Goal: Task Accomplishment & Management: Use online tool/utility

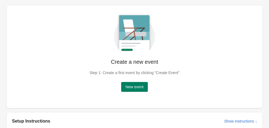
scroll to position [33, 0]
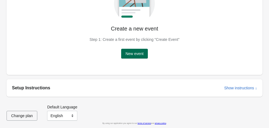
click at [144, 56] on button "New event" at bounding box center [134, 54] width 27 height 10
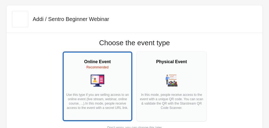
click at [116, 77] on div at bounding box center [97, 81] width 64 height 14
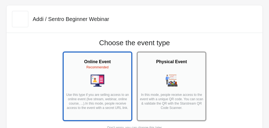
scroll to position [54, 0]
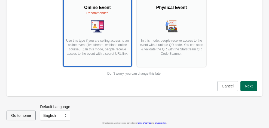
click at [244, 86] on button "Next" at bounding box center [248, 86] width 17 height 10
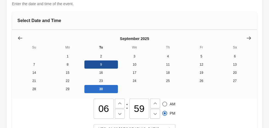
scroll to position [63, 0]
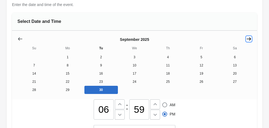
drag, startPoint x: 250, startPoint y: 38, endPoint x: 253, endPoint y: 43, distance: 5.4
click at [253, 43] on button "Show next month, October 2025" at bounding box center [249, 39] width 10 height 10
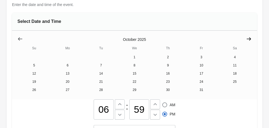
click at [251, 39] on icon "Show next month, November 2025" at bounding box center [248, 38] width 5 height 5
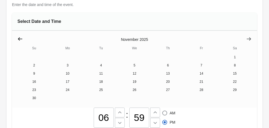
click at [19, 37] on icon "Show previous month, October 2025" at bounding box center [19, 38] width 5 height 5
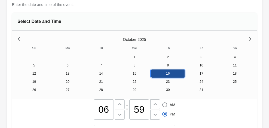
click at [154, 77] on button "16" at bounding box center [167, 73] width 33 height 8
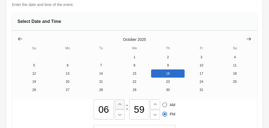
click at [118, 105] on icon at bounding box center [119, 104] width 5 height 5
click at [153, 107] on icon at bounding box center [154, 104] width 5 height 5
type input "08"
type input "00"
click at [156, 117] on icon at bounding box center [154, 114] width 5 height 5
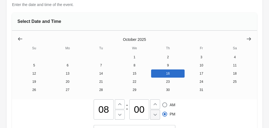
type input "07"
click at [142, 111] on input "59" at bounding box center [139, 109] width 20 height 20
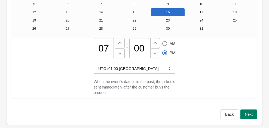
scroll to position [124, 0]
type input "00"
click at [248, 117] on span "Next" at bounding box center [249, 114] width 8 height 4
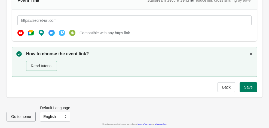
scroll to position [79, 0]
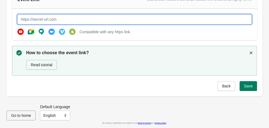
click at [80, 19] on input "text" at bounding box center [134, 19] width 234 height 10
paste input "[URL][DOMAIN_NAME][SECURITY_DATA]"
type input "[URL][DOMAIN_NAME][SECURITY_DATA]"
click at [248, 52] on icon "Dismiss notification" at bounding box center [250, 52] width 5 height 5
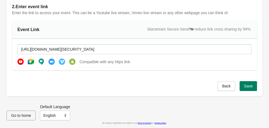
scroll to position [49, 0]
click at [248, 89] on button "Save" at bounding box center [248, 86] width 17 height 10
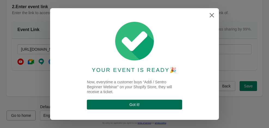
click at [175, 103] on span "Got it !" at bounding box center [134, 104] width 87 height 4
select select "US"
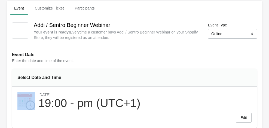
scroll to position [0, 0]
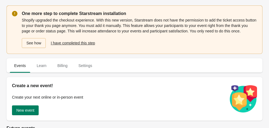
click at [61, 43] on span "I have completed this step" at bounding box center [73, 43] width 44 height 4
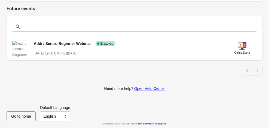
scroll to position [109, 0]
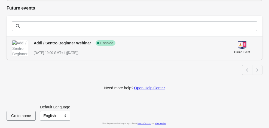
click at [20, 49] on img at bounding box center [20, 48] width 16 height 16
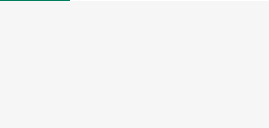
select select "US"
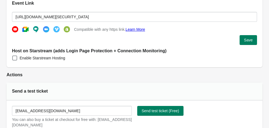
scroll to position [159, 0]
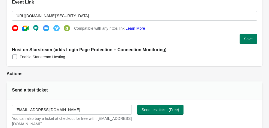
click at [14, 56] on span at bounding box center [14, 56] width 5 height 5
click at [13, 55] on input "Enable Starstream Hosting" at bounding box center [12, 54] width 0 height 0
checkbox input "true"
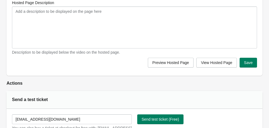
scroll to position [343, 0]
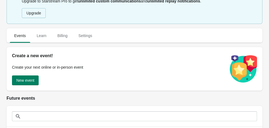
scroll to position [20, 0]
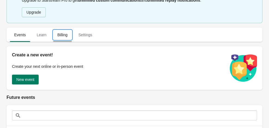
drag, startPoint x: 75, startPoint y: 66, endPoint x: 68, endPoint y: 35, distance: 31.8
click at [68, 35] on span "Billing" at bounding box center [62, 35] width 19 height 10
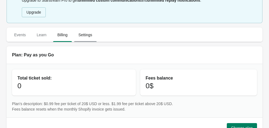
click at [76, 35] on span "Settings" at bounding box center [85, 35] width 23 height 10
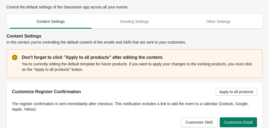
scroll to position [74, 0]
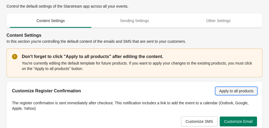
drag, startPoint x: 228, startPoint y: 91, endPoint x: 244, endPoint y: 90, distance: 15.3
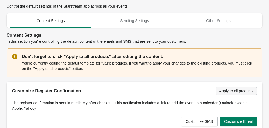
click at [244, 90] on span "Apply to all products" at bounding box center [236, 91] width 34 height 4
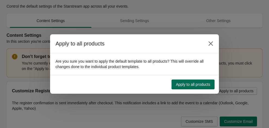
click at [200, 82] on span "Apply to all products" at bounding box center [193, 84] width 34 height 4
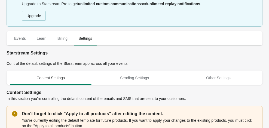
scroll to position [17, 0]
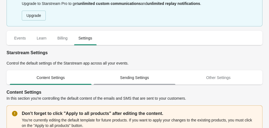
click at [138, 78] on span "Sending Settings" at bounding box center [135, 78] width 82 height 10
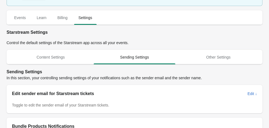
scroll to position [37, 0]
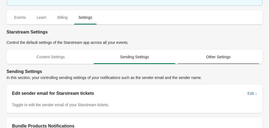
click at [215, 59] on span "Other Settings" at bounding box center [219, 57] width 82 height 10
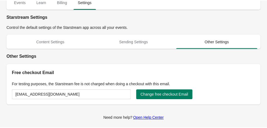
scroll to position [0, 0]
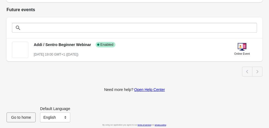
scroll to position [109, 0]
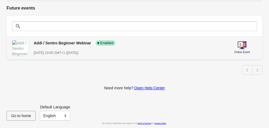
click at [106, 44] on span "Enabled" at bounding box center [106, 43] width 13 height 4
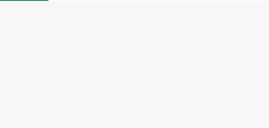
select select "US"
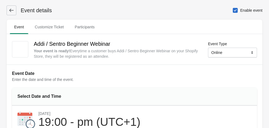
click at [8, 10] on button at bounding box center [12, 10] width 10 height 10
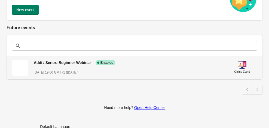
scroll to position [109, 0]
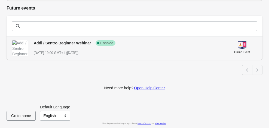
click at [241, 47] on img at bounding box center [242, 45] width 9 height 9
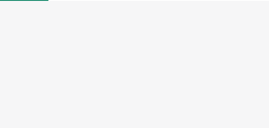
select select "US"
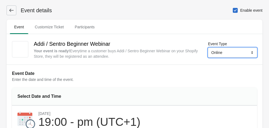
click at [249, 51] on select "Online Physical" at bounding box center [232, 53] width 49 height 10
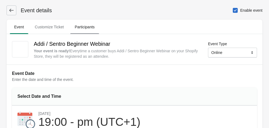
click at [81, 29] on span "Participants" at bounding box center [84, 27] width 29 height 10
select select "US"
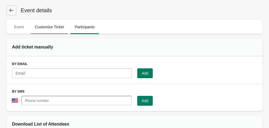
click at [49, 28] on span "Customize Ticket" at bounding box center [49, 27] width 38 height 10
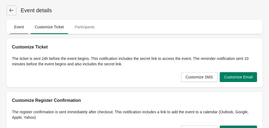
click at [19, 26] on span "Event" at bounding box center [19, 27] width 19 height 10
select select "US"
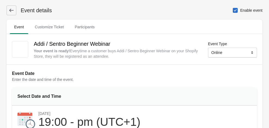
click at [8, 11] on button at bounding box center [12, 10] width 10 height 10
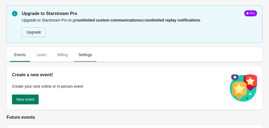
click at [84, 54] on span "Settings" at bounding box center [85, 55] width 23 height 10
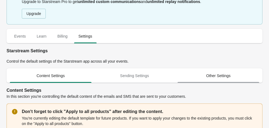
scroll to position [19, 0]
click at [223, 78] on span "Other Settings" at bounding box center [219, 76] width 82 height 10
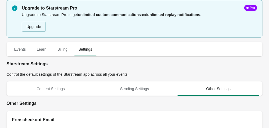
scroll to position [5, 0]
click at [132, 93] on span "Sending Settings" at bounding box center [135, 89] width 82 height 10
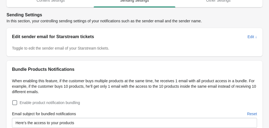
scroll to position [0, 0]
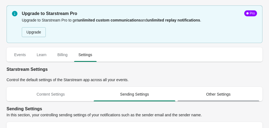
click at [209, 97] on span "Other Settings" at bounding box center [219, 94] width 82 height 10
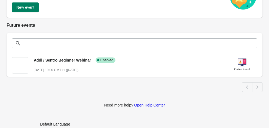
scroll to position [92, 0]
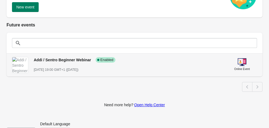
drag, startPoint x: 240, startPoint y: 62, endPoint x: 141, endPoint y: 62, distance: 99.1
click at [207, 87] on div at bounding box center [132, 85] width 260 height 14
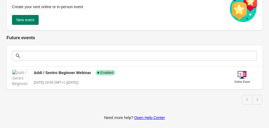
scroll to position [79, 0]
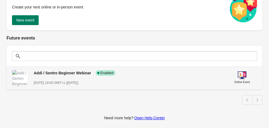
click at [110, 77] on div "Addi / Sentro Beginner Webinar Success Complete Enabled [DATE] 19:00 GMT+1 ([DA…" at bounding box center [128, 76] width 189 height 20
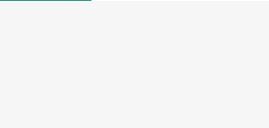
select select "US"
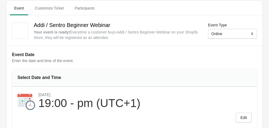
scroll to position [19, 0]
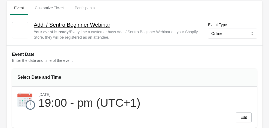
click at [82, 26] on h2 "Addi / Sentro Beginner Webinar" at bounding box center [117, 24] width 166 height 9
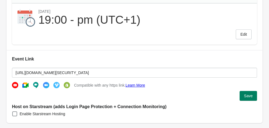
scroll to position [0, 0]
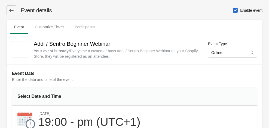
click at [143, 52] on div "Your event is ready ! Everytime a customer buys Addi / Sentro Beginner Webinar …" at bounding box center [117, 53] width 166 height 11
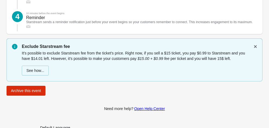
scroll to position [758, 0]
click at [254, 45] on icon "Dismiss notification" at bounding box center [255, 46] width 5 height 5
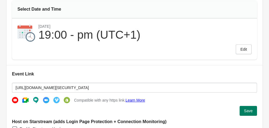
scroll to position [87, 0]
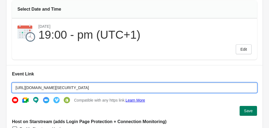
click at [171, 88] on input "[URL][DOMAIN_NAME][SECURITY_DATA]" at bounding box center [134, 88] width 245 height 10
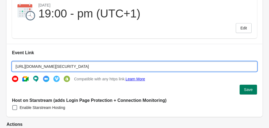
scroll to position [109, 0]
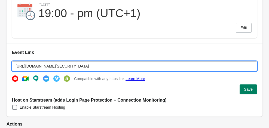
click at [172, 66] on input "[URL][DOMAIN_NAME][SECURITY_DATA]" at bounding box center [134, 66] width 245 height 10
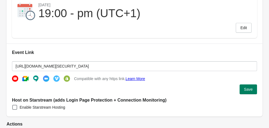
click at [178, 78] on div "Compatible with any https link. Learn More" at bounding box center [134, 76] width 245 height 11
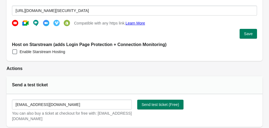
scroll to position [165, 0]
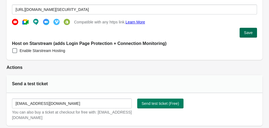
click at [248, 32] on span "Save" at bounding box center [248, 32] width 9 height 4
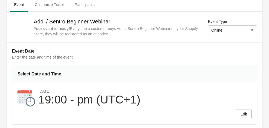
scroll to position [0, 0]
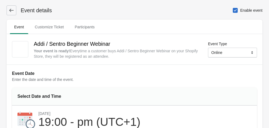
click at [236, 11] on span at bounding box center [235, 10] width 5 height 5
click at [233, 8] on input "Enable event" at bounding box center [233, 8] width 0 height 0
click at [236, 11] on span at bounding box center [235, 10] width 5 height 5
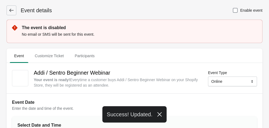
click at [237, 10] on span at bounding box center [235, 10] width 5 height 5
click at [233, 8] on input "Enable event" at bounding box center [233, 8] width 0 height 0
checkbox input "true"
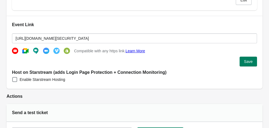
scroll to position [149, 0]
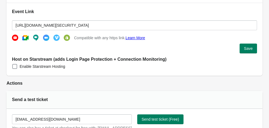
click at [16, 68] on span at bounding box center [14, 66] width 5 height 5
click at [13, 64] on input "Enable Starstream Hosting" at bounding box center [12, 64] width 0 height 0
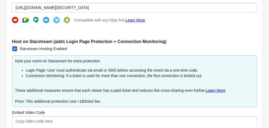
scroll to position [167, 0]
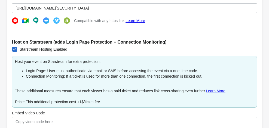
click at [15, 48] on span at bounding box center [14, 49] width 5 height 5
click at [13, 47] on input "Starstream Hosting Enabled" at bounding box center [12, 47] width 0 height 0
checkbox input "false"
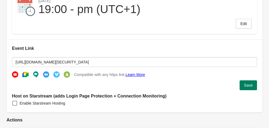
scroll to position [114, 0]
